Goal: Complete application form

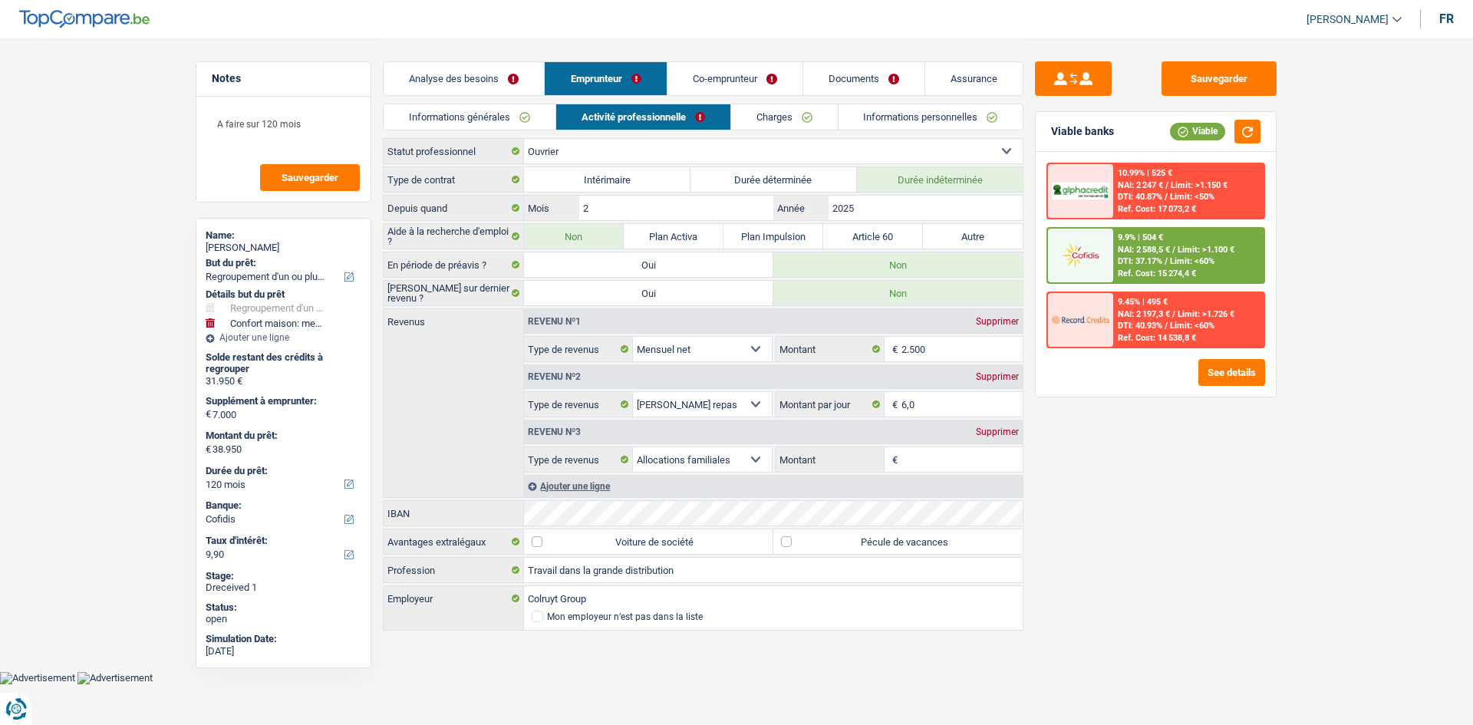
select select "refinancing"
select select "household"
select select "120"
select select "cofidis"
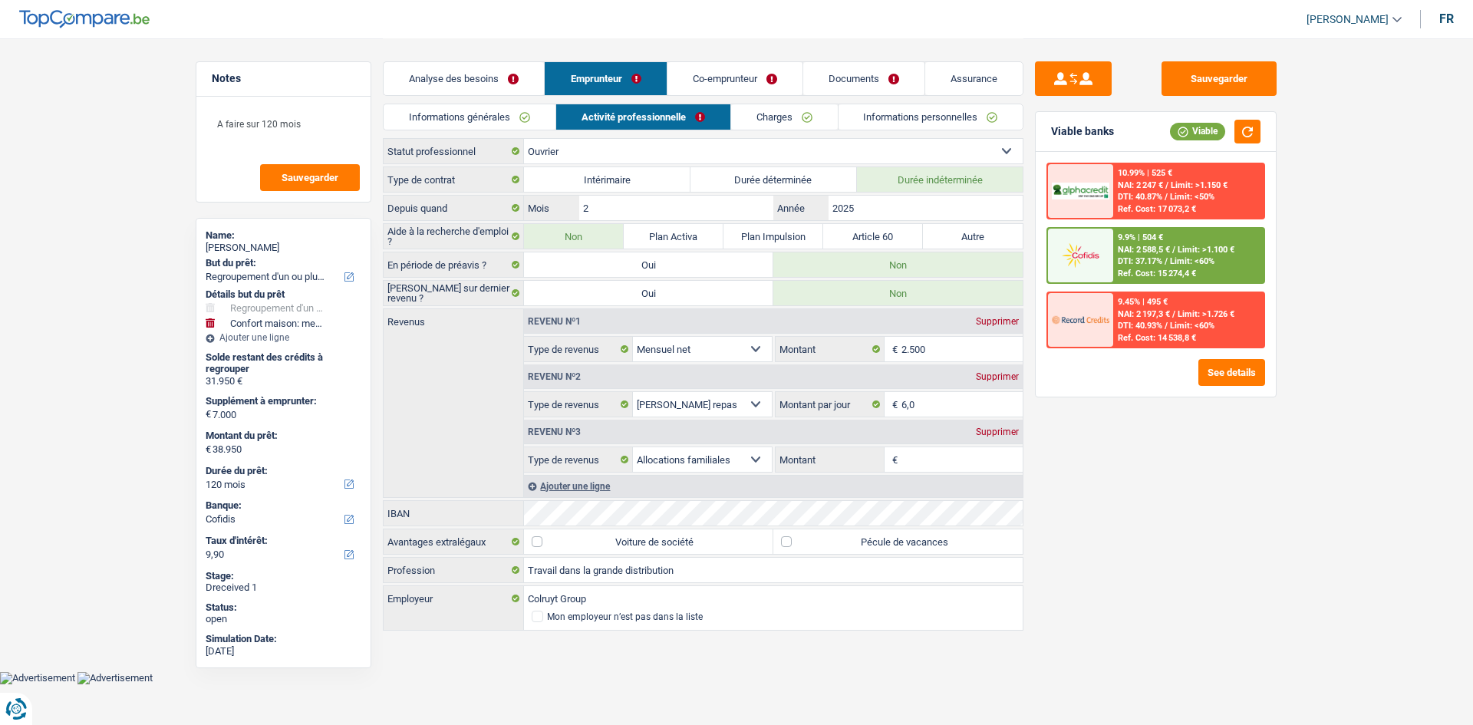
select select "worker"
select select "netSalary"
select select "mealVouchers"
select select "familyAllowances"
